Goal: Entertainment & Leisure: Consume media (video, audio)

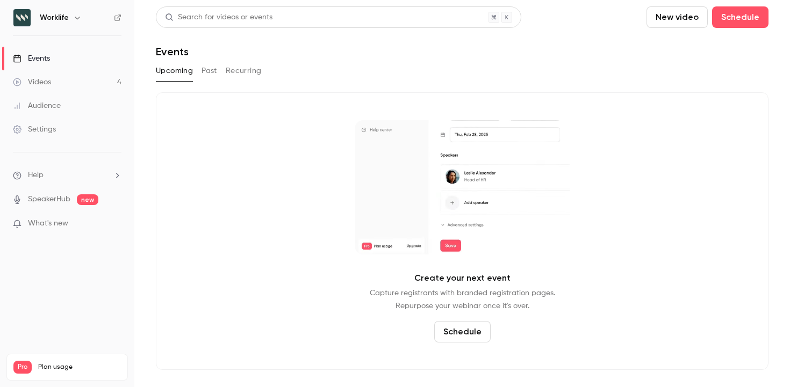
click at [64, 76] on link "Videos 4" at bounding box center [67, 82] width 134 height 24
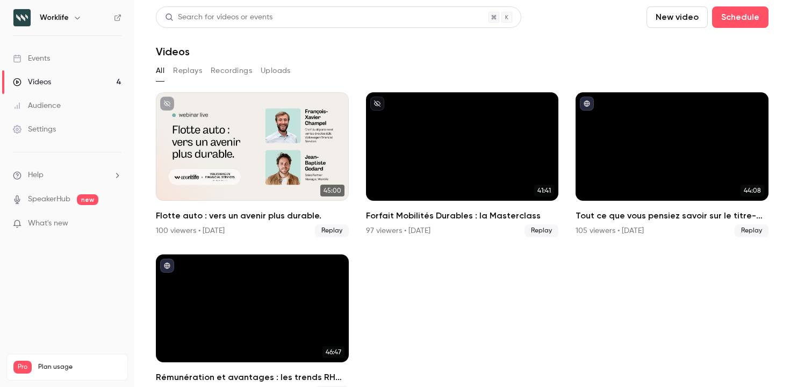
scroll to position [25, 0]
